Goal: Transaction & Acquisition: Purchase product/service

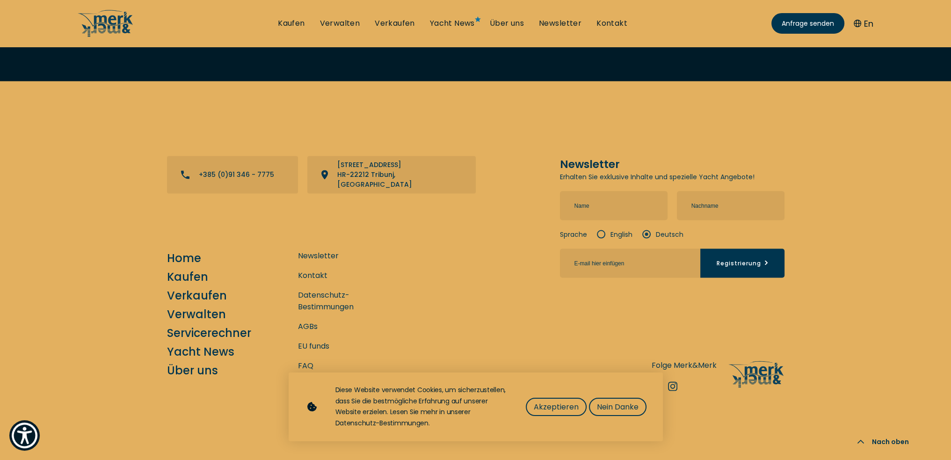
scroll to position [2470, 0]
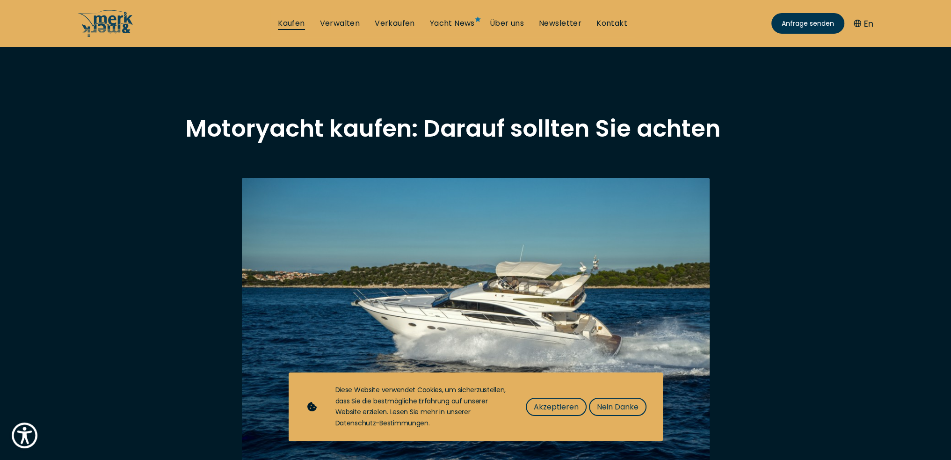
click at [290, 26] on link "Kaufen" at bounding box center [291, 23] width 27 height 10
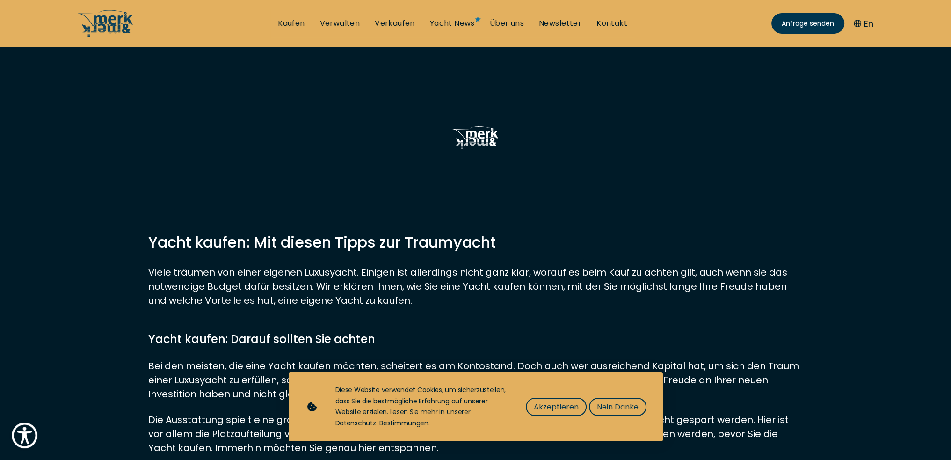
scroll to position [374, 0]
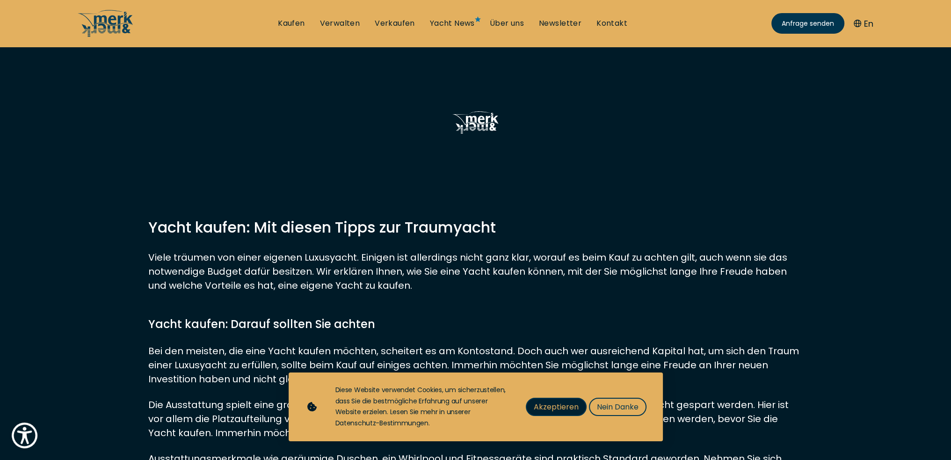
click at [560, 405] on span "Akzeptieren" at bounding box center [556, 407] width 45 height 12
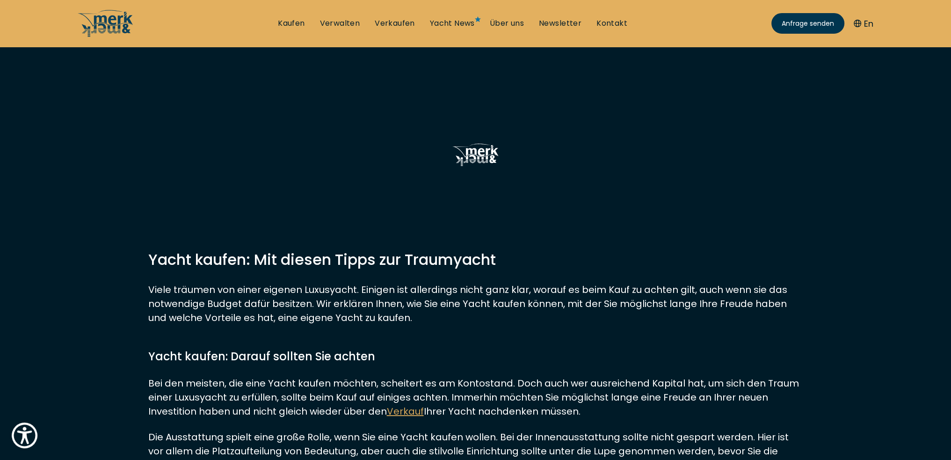
scroll to position [0, 0]
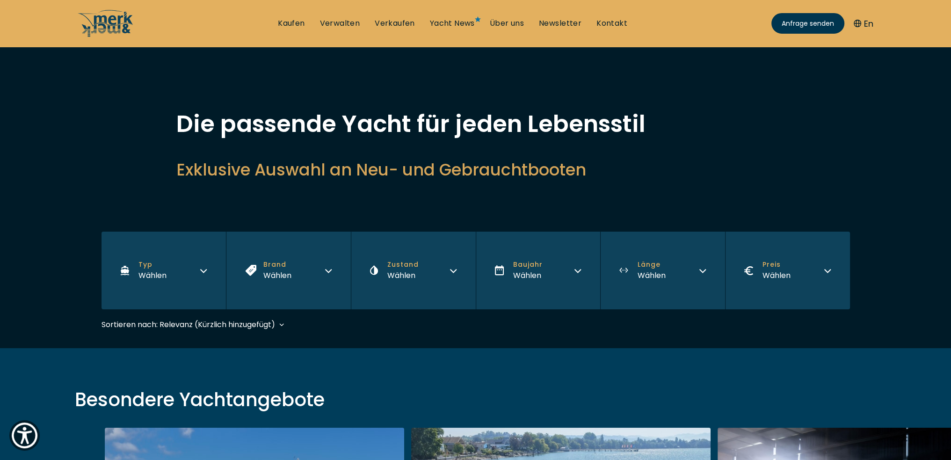
click at [161, 272] on div "Wählen" at bounding box center [152, 275] width 28 height 12
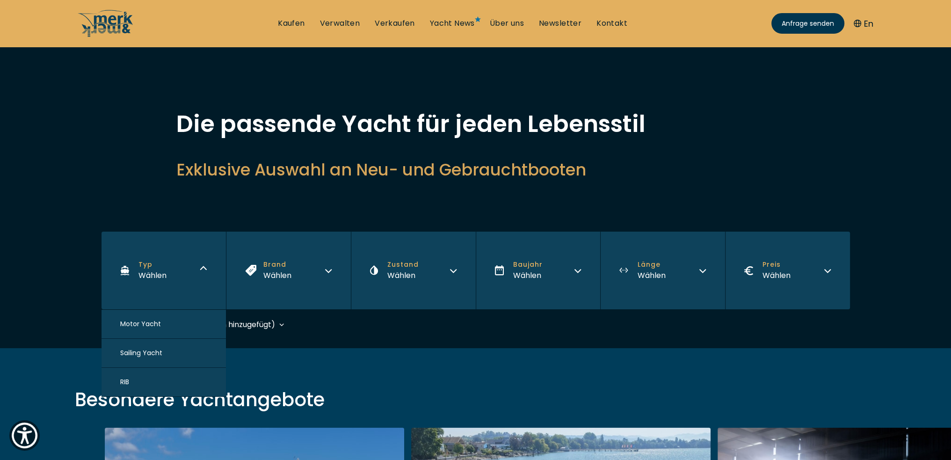
click at [162, 329] on button "Motor Yacht" at bounding box center [164, 324] width 125 height 29
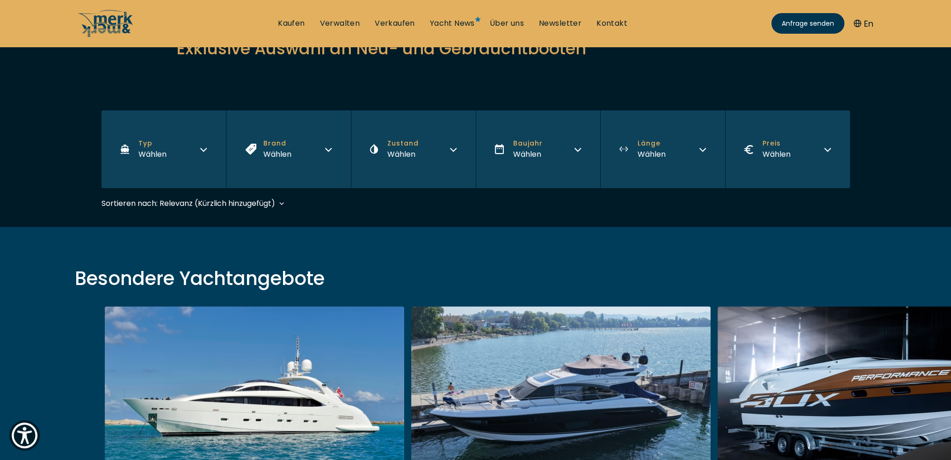
scroll to position [229, 0]
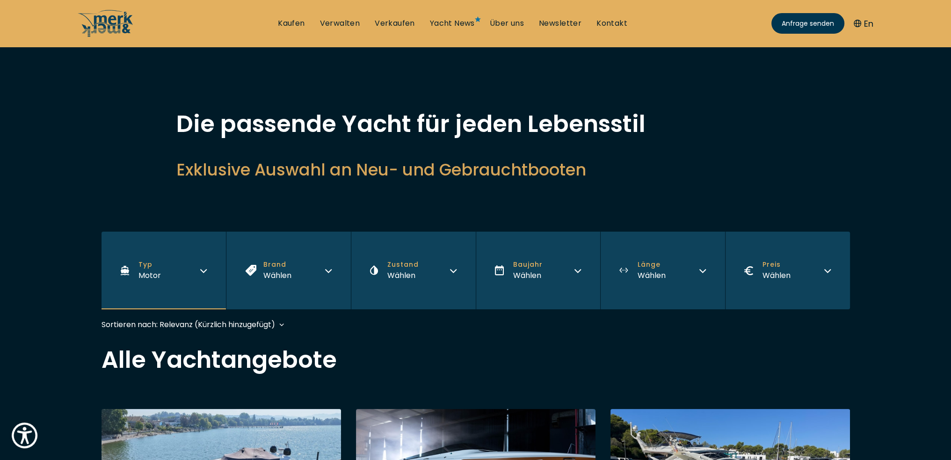
click at [331, 268] on icon "button" at bounding box center [328, 269] width 7 height 7
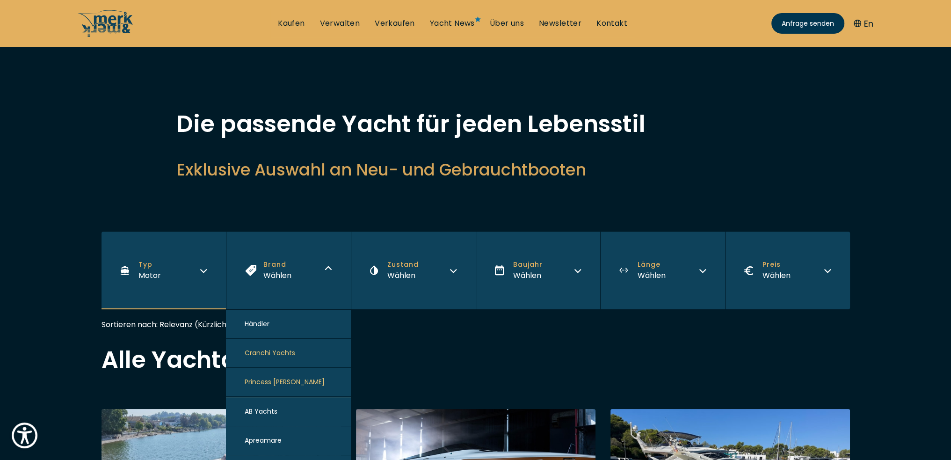
click at [331, 268] on icon "button" at bounding box center [329, 267] width 6 height 3
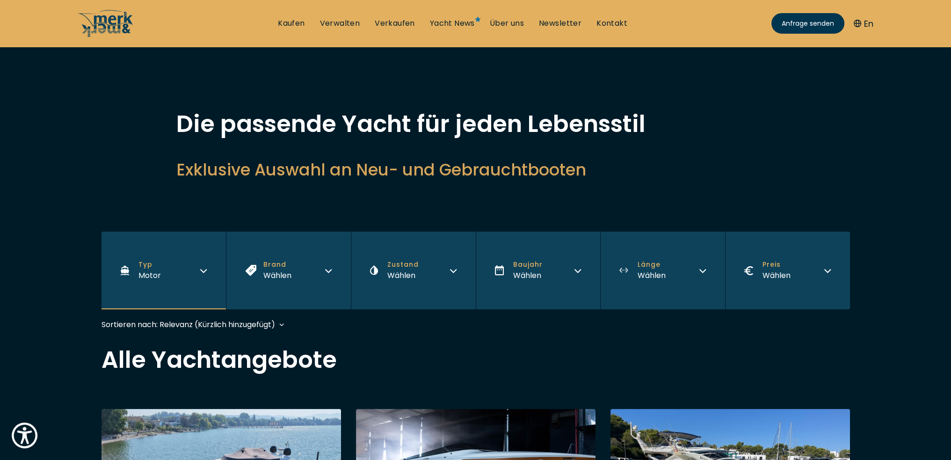
click at [687, 269] on button "Länge Wählen" at bounding box center [662, 271] width 125 height 78
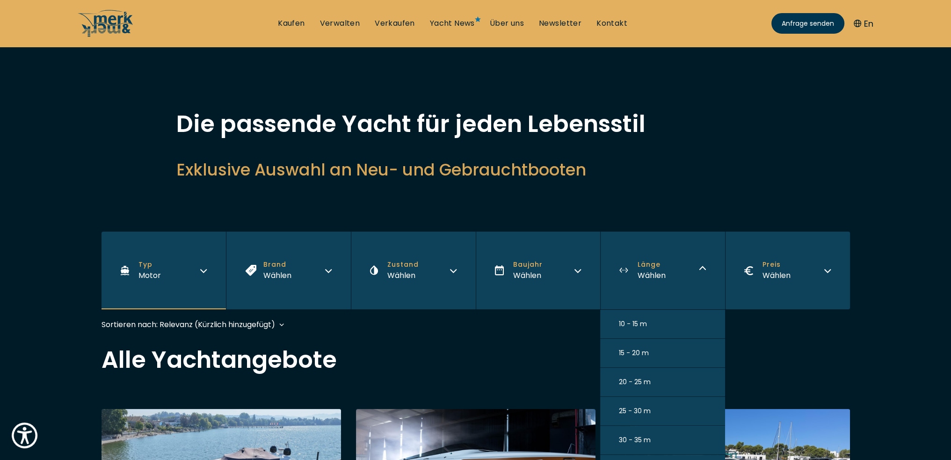
click at [659, 328] on button "10 - 15 m" at bounding box center [662, 324] width 125 height 29
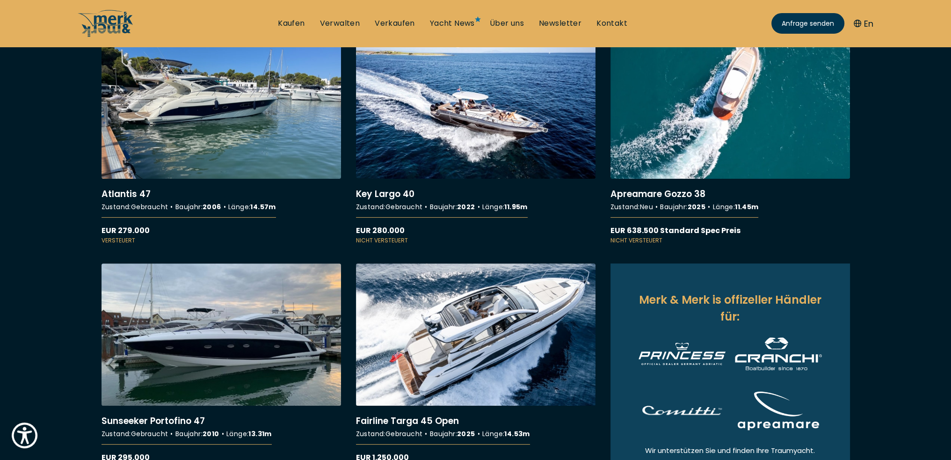
scroll to position [422, 0]
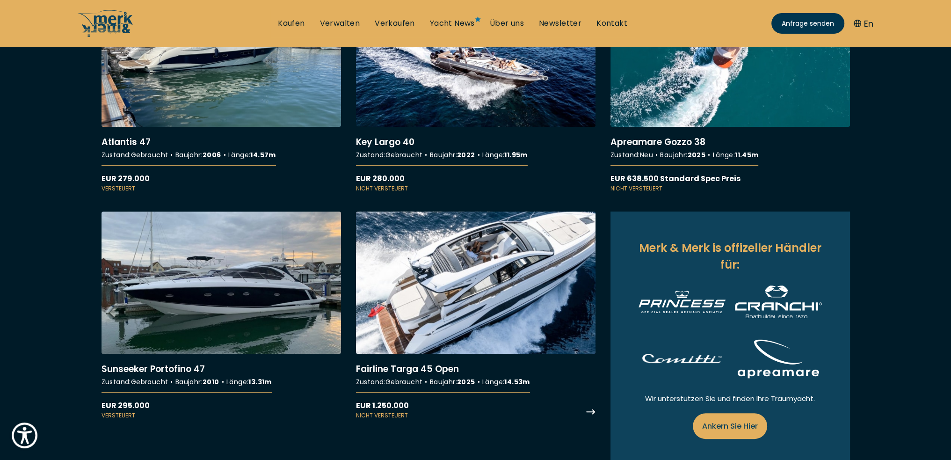
click at [445, 267] on link "More details about Fairline Targa 45 Open" at bounding box center [475, 315] width 239 height 208
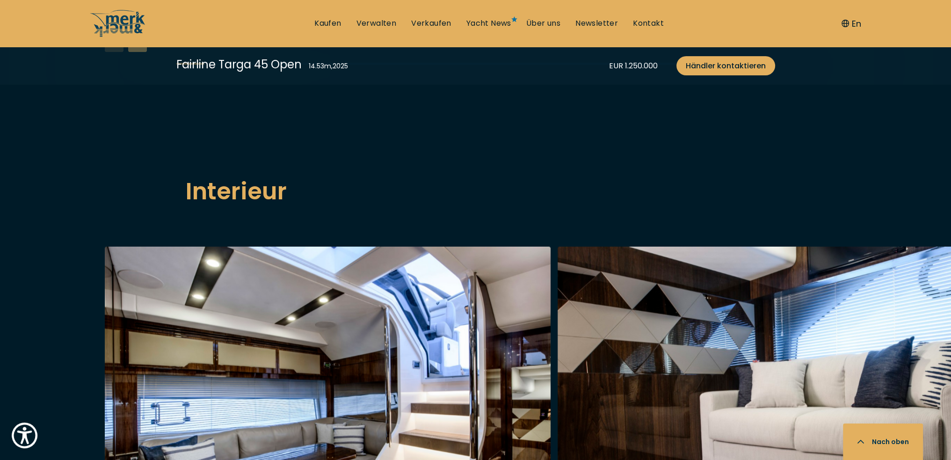
scroll to position [1310, 0]
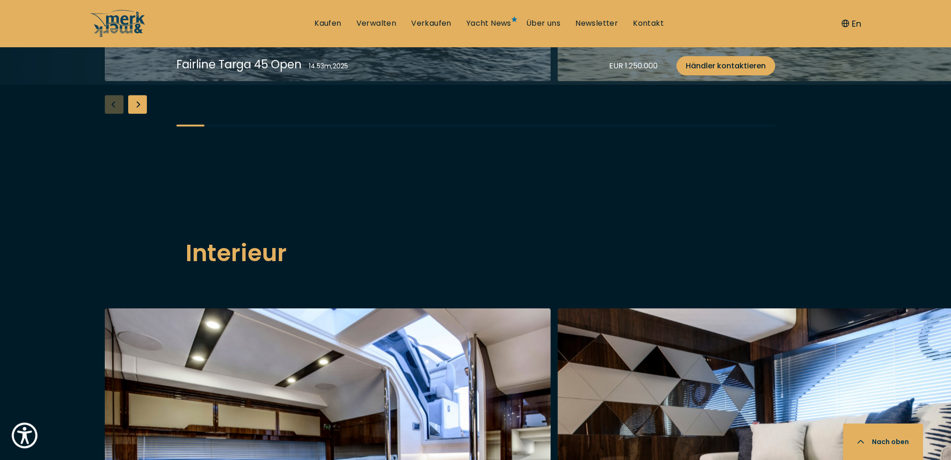
click at [137, 114] on div "Next slide" at bounding box center [137, 104] width 19 height 19
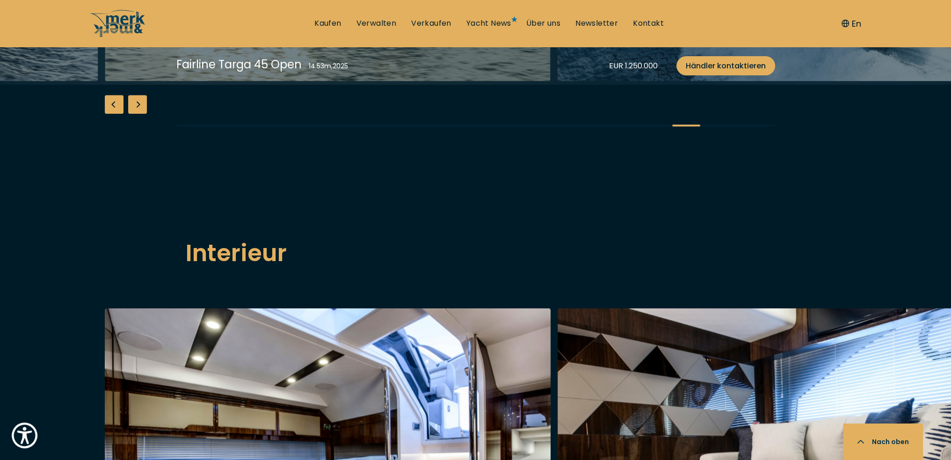
click at [139, 114] on div "Next slide" at bounding box center [137, 104] width 19 height 19
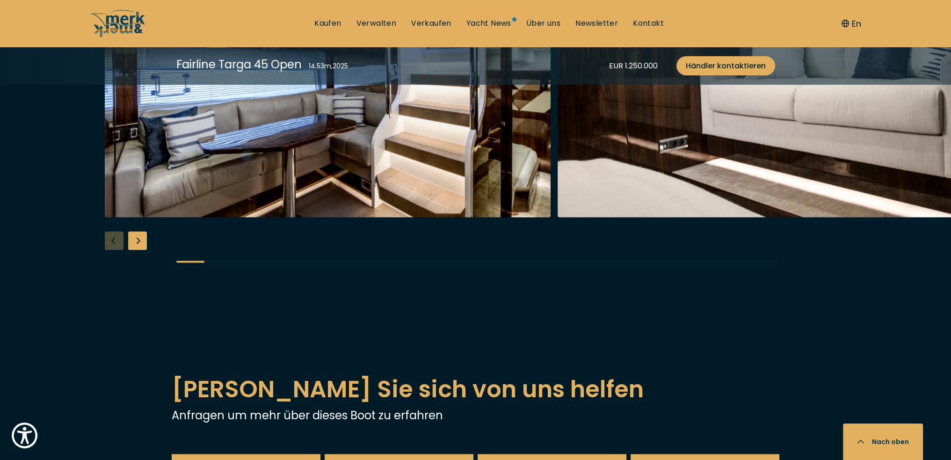
scroll to position [1778, 0]
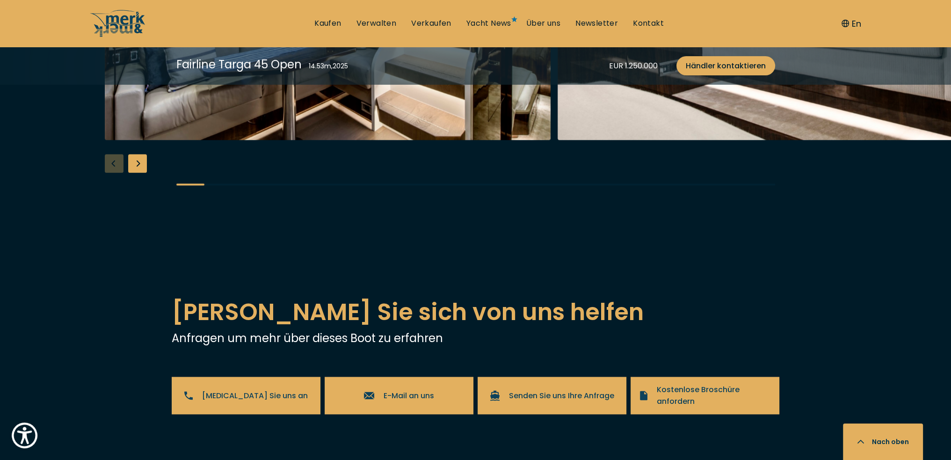
click at [133, 173] on div "Next slide" at bounding box center [137, 163] width 19 height 19
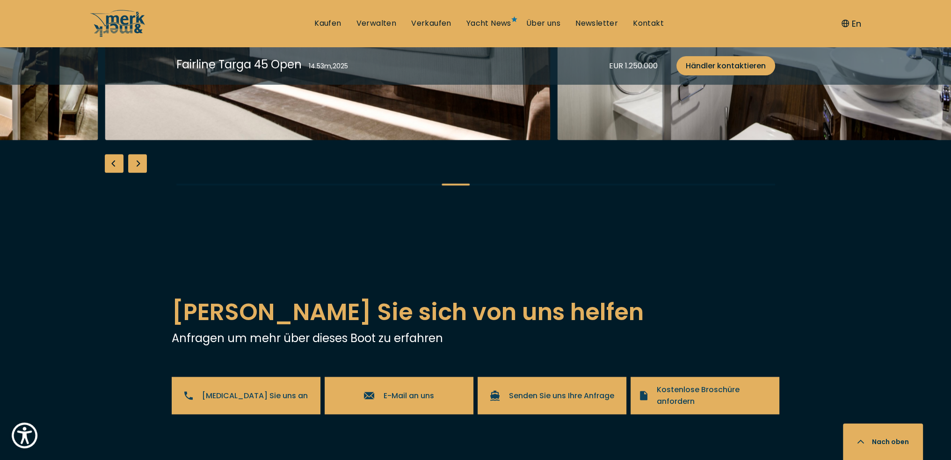
click at [133, 173] on div "Next slide" at bounding box center [137, 163] width 19 height 19
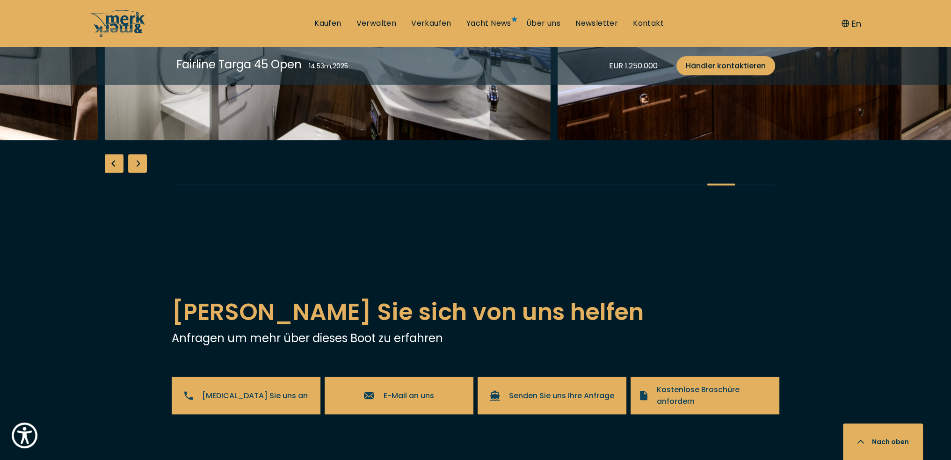
click at [133, 173] on div "Next slide" at bounding box center [137, 163] width 19 height 19
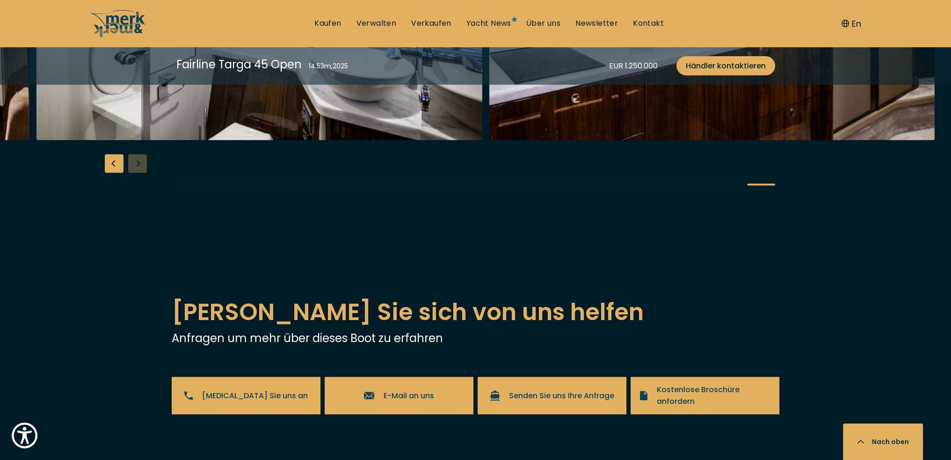
click at [133, 201] on div at bounding box center [475, 20] width 951 height 360
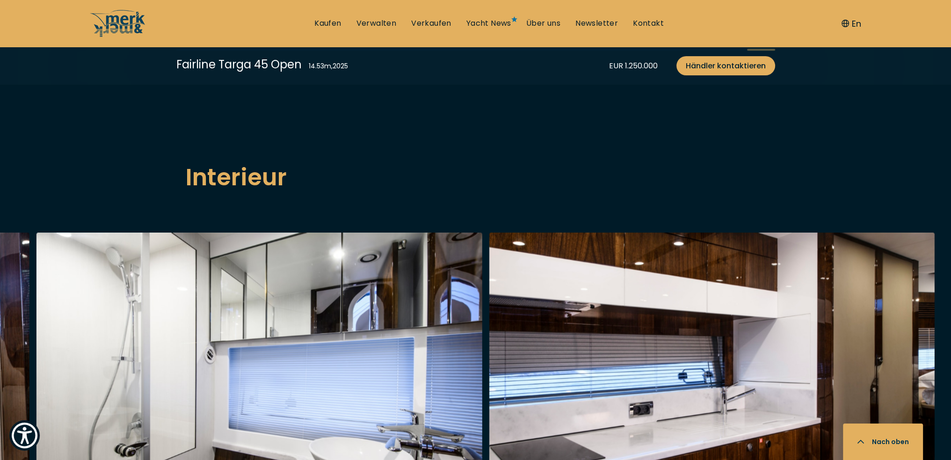
scroll to position [1263, 0]
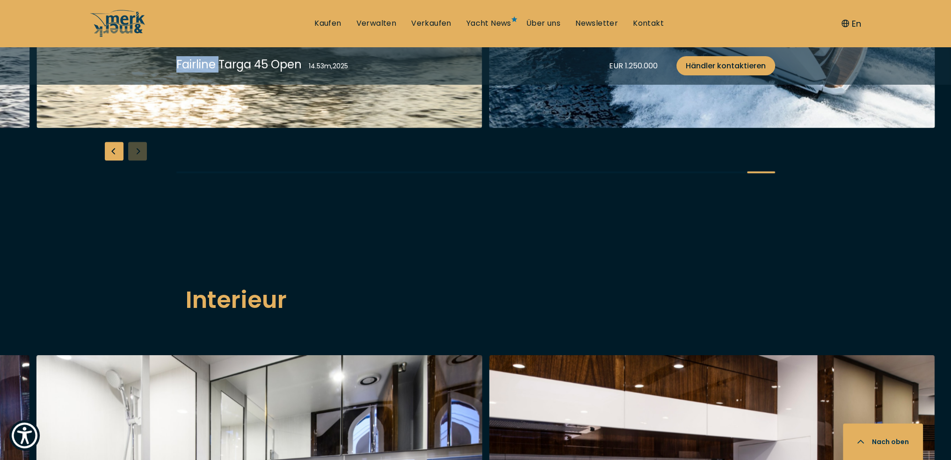
drag, startPoint x: 176, startPoint y: 63, endPoint x: 218, endPoint y: 63, distance: 41.6
click at [218, 63] on div "Fairline Targa 45 Open" at bounding box center [238, 64] width 125 height 16
